Goal: Download file/media

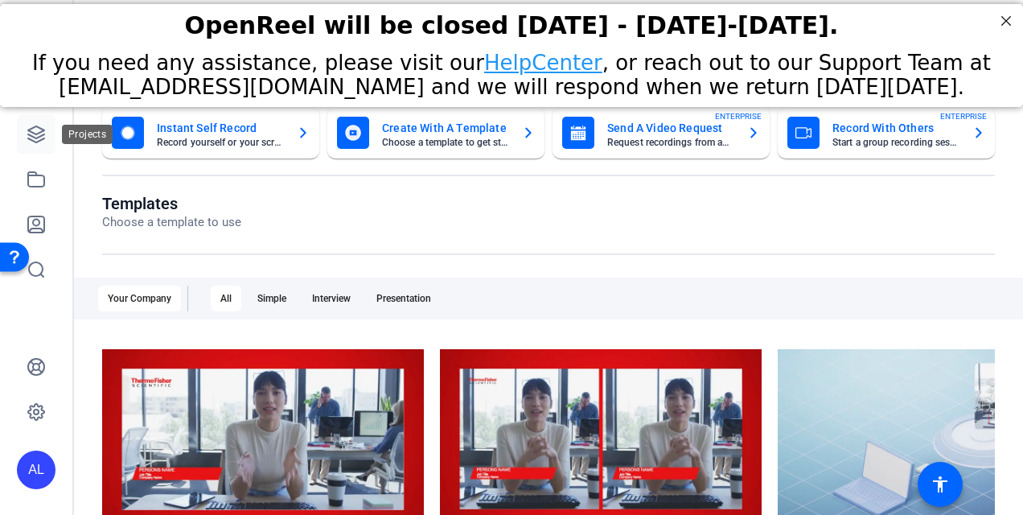
click at [46, 134] on link at bounding box center [36, 134] width 39 height 39
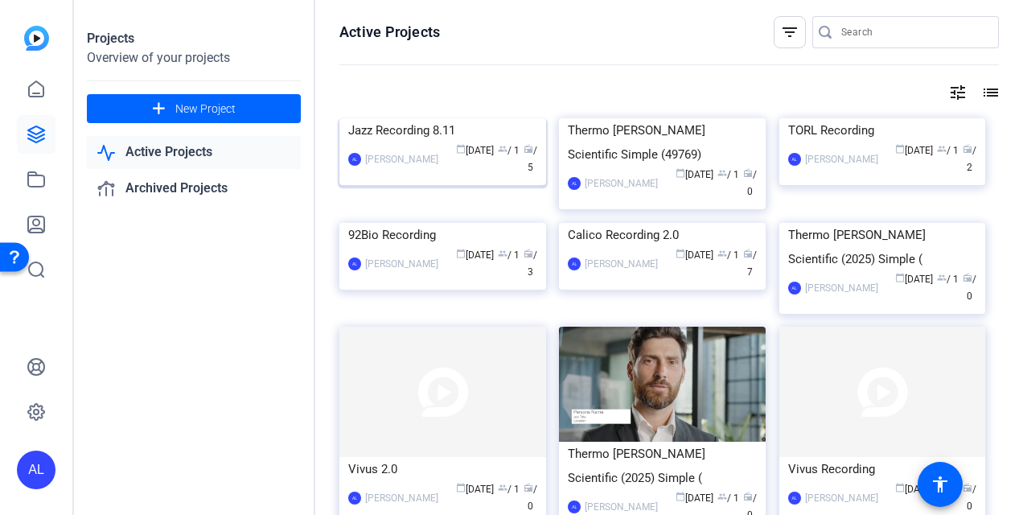
click at [434, 118] on img at bounding box center [442, 118] width 207 height 0
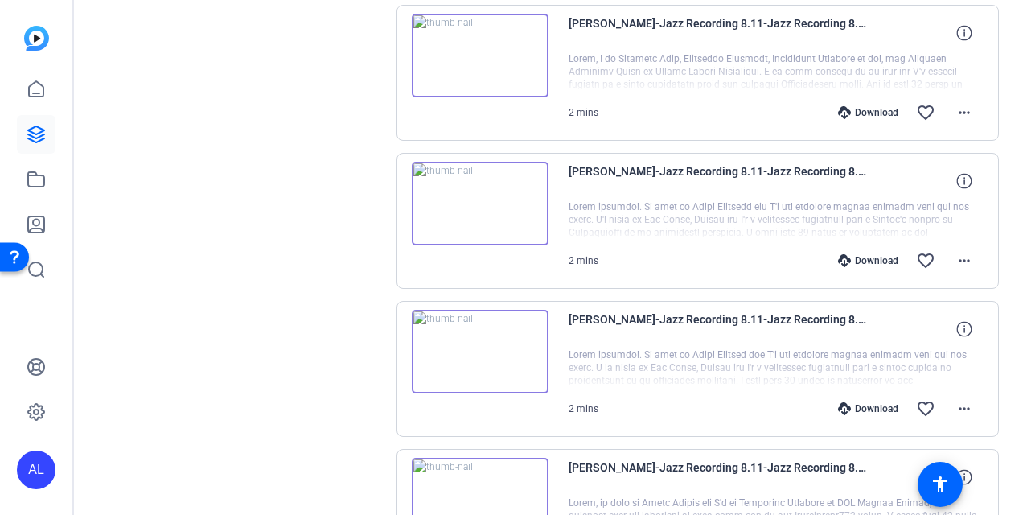
scroll to position [291, 0]
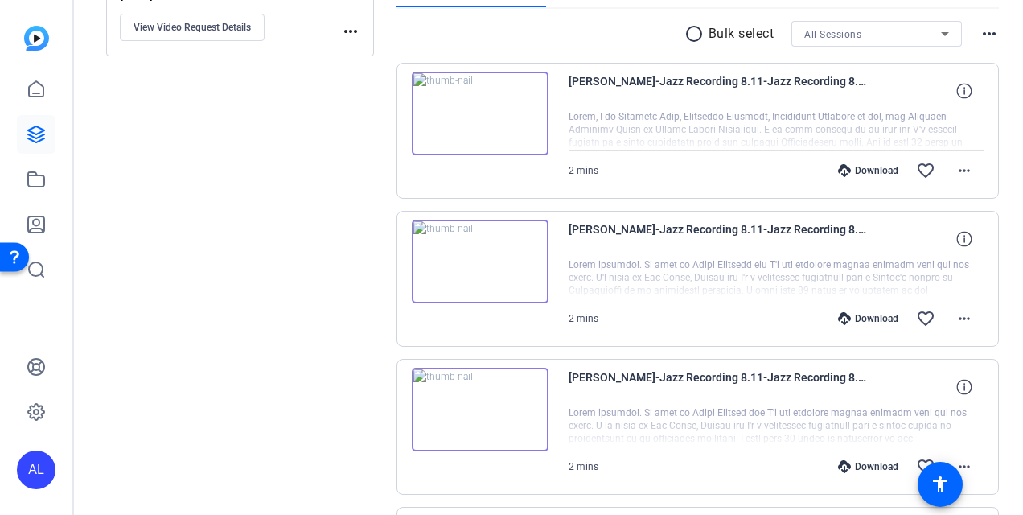
click at [487, 112] on img at bounding box center [480, 114] width 137 height 84
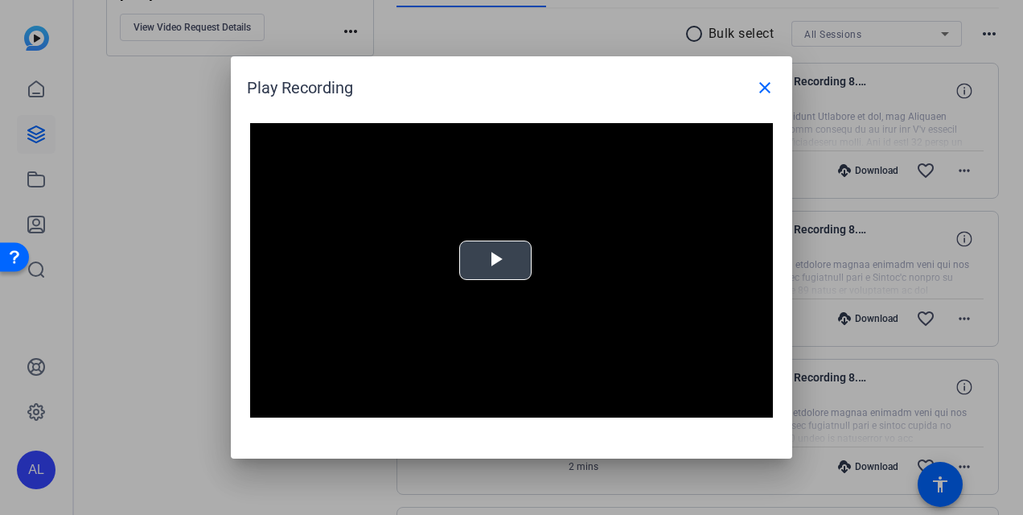
click at [495, 260] on span "Video Player" at bounding box center [495, 260] width 0 height 0
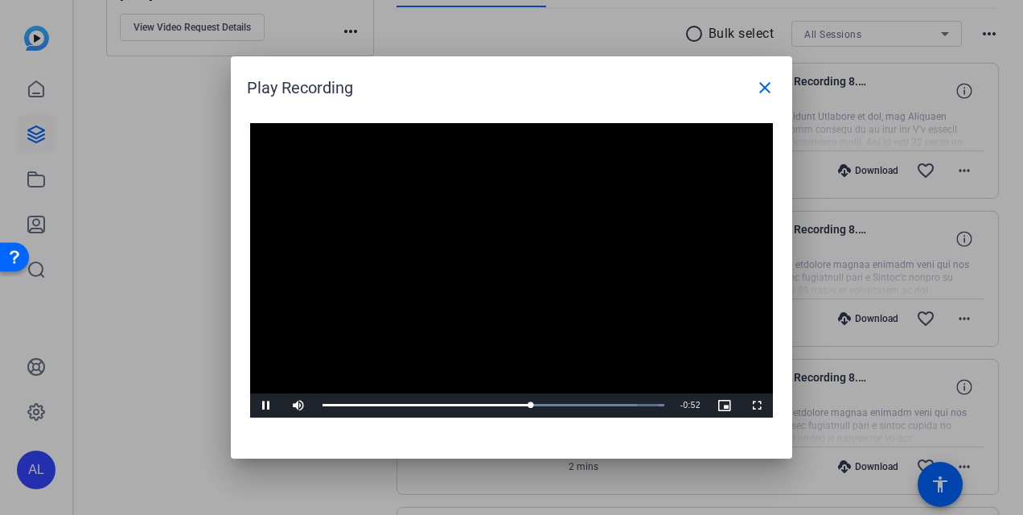
click at [166, 372] on div at bounding box center [511, 257] width 1023 height 515
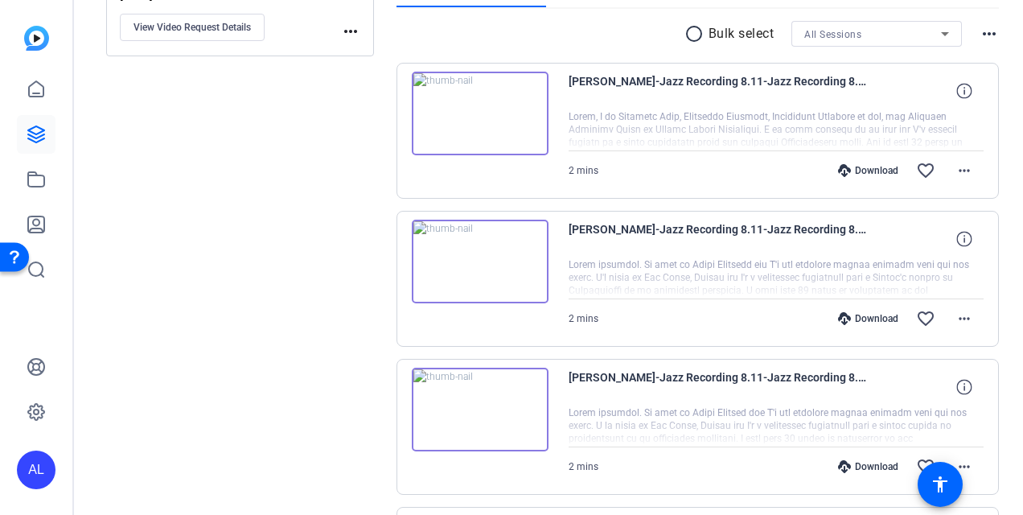
click at [843, 169] on div "Download" at bounding box center [868, 170] width 76 height 13
click at [997, 221] on div "Sessions Scripts Sessions more_horiz Jazz Recording 8.11 [DATE] 10:41 AM View V…" at bounding box center [548, 333] width 949 height 1056
click at [855, 314] on div "Download" at bounding box center [868, 318] width 76 height 13
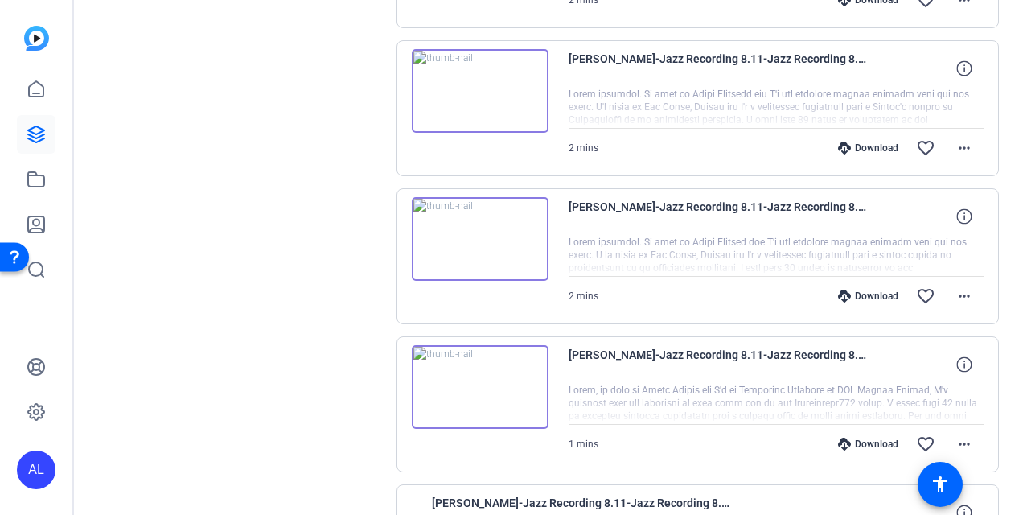
click at [849, 440] on div "Download" at bounding box center [868, 443] width 76 height 13
click at [252, 433] on div "Sessions Scripts Sessions more_horiz Jazz Recording 8.11 [DATE] 10:41 AM View V…" at bounding box center [240, 163] width 268 height 1016
click at [258, 273] on div "Sessions Scripts Sessions more_horiz Jazz Recording 8.11 [DATE] 10:41 AM View V…" at bounding box center [240, 163] width 268 height 1016
click at [854, 299] on div "Download" at bounding box center [868, 295] width 76 height 13
click at [299, 299] on div "Sessions Scripts Sessions more_horiz Jazz Recording 8.11 [DATE] 10:41 AM View V…" at bounding box center [240, 163] width 268 height 1016
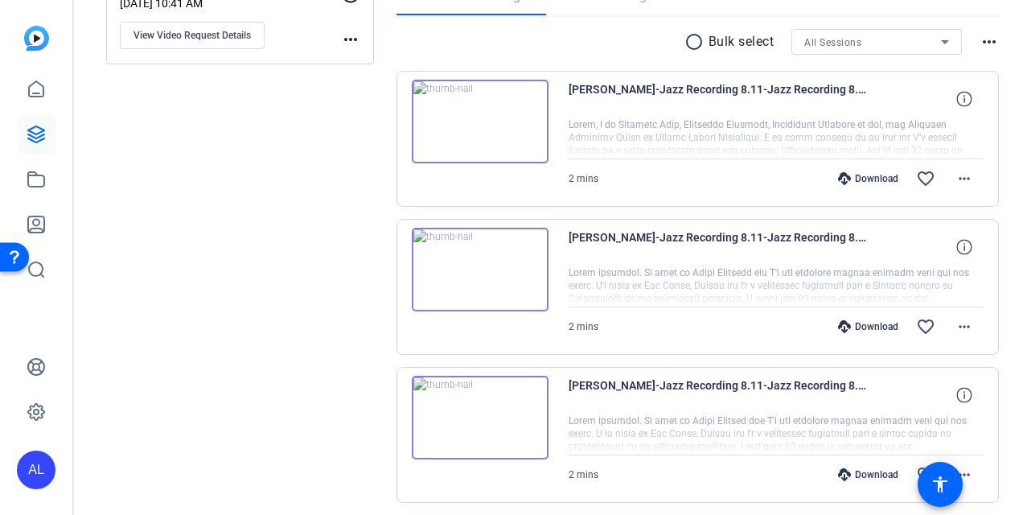
scroll to position [275, 0]
